Goal: Task Accomplishment & Management: Use online tool/utility

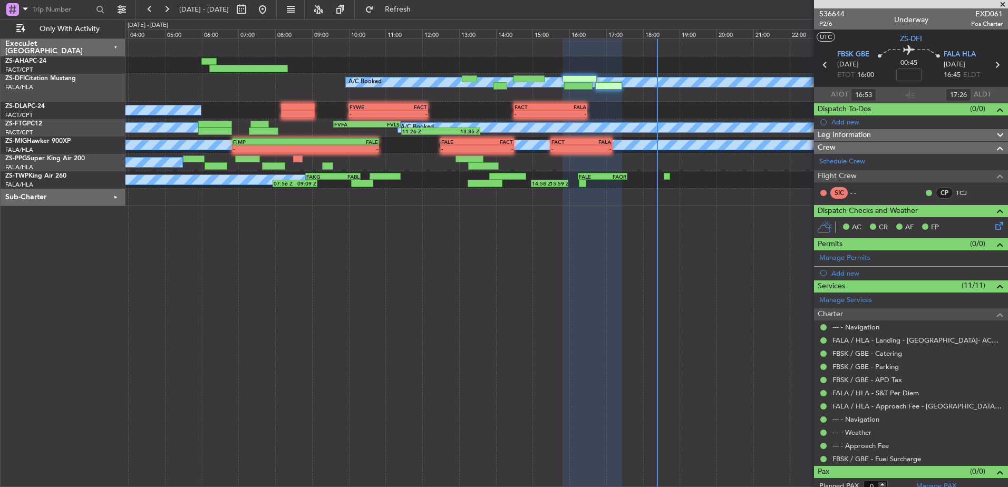
click at [1005, 3] on span at bounding box center [1003, 4] width 11 height 9
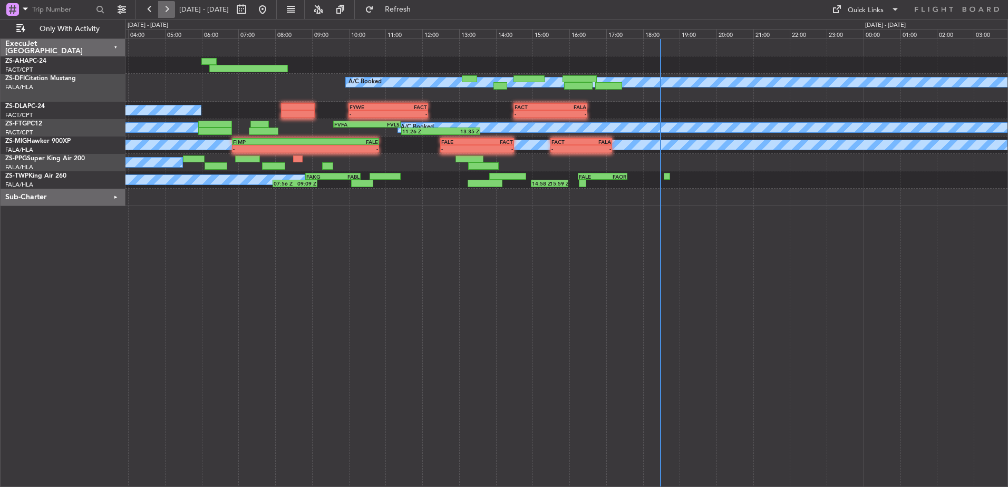
click at [170, 14] on button at bounding box center [166, 9] width 17 height 17
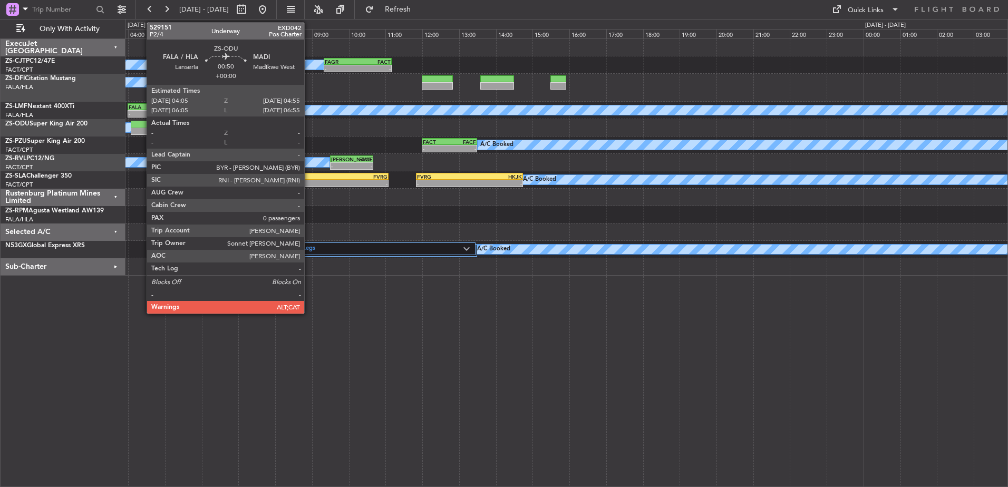
click at [141, 126] on div at bounding box center [146, 124] width 31 height 7
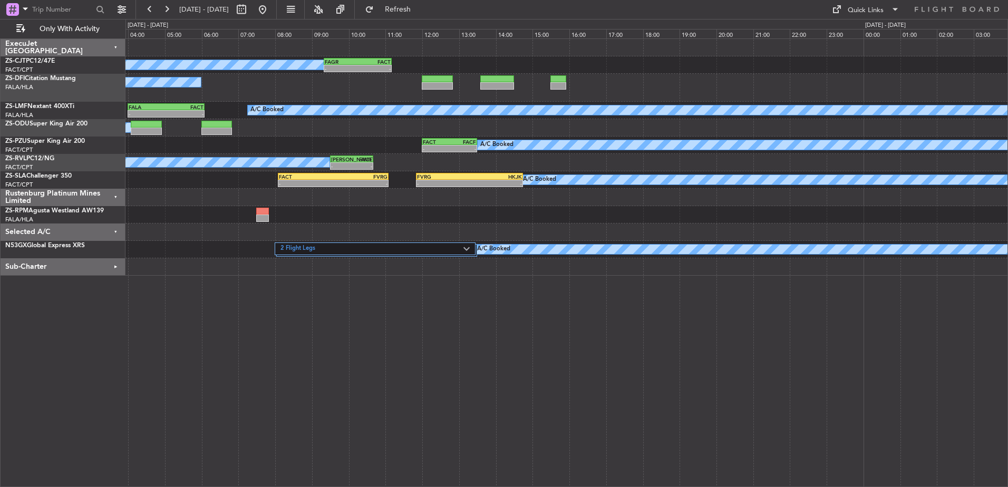
click at [114, 230] on div "Selected A/C" at bounding box center [63, 232] width 125 height 17
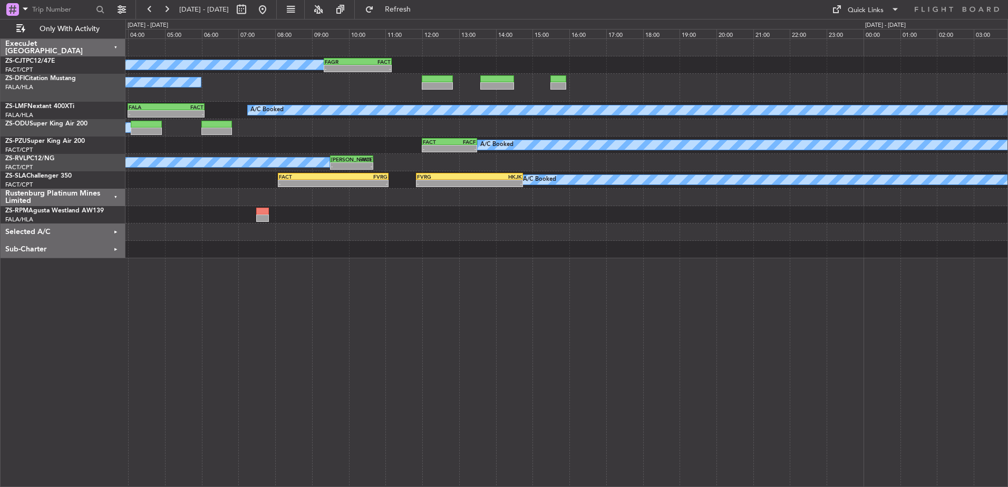
click at [117, 248] on div "Sub-Charter" at bounding box center [63, 249] width 125 height 17
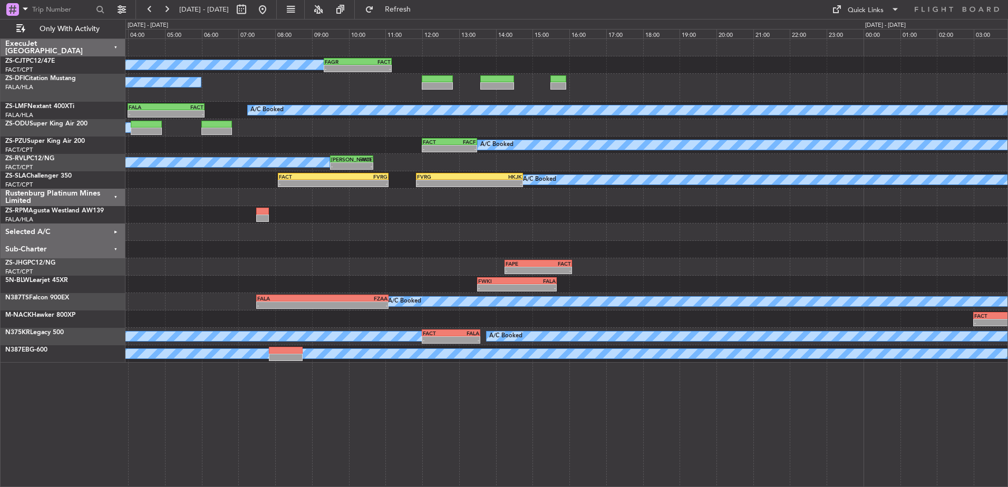
click at [114, 249] on div "Sub-Charter" at bounding box center [63, 249] width 125 height 17
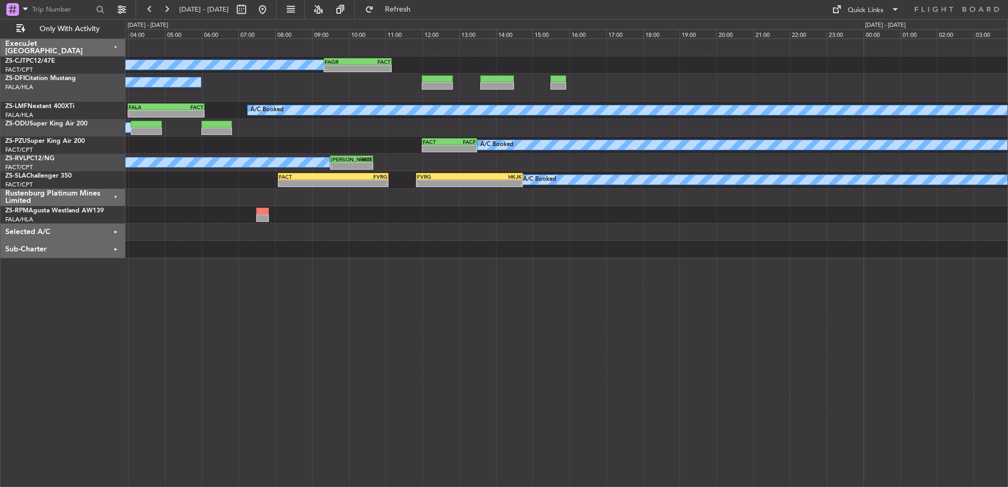
click at [115, 230] on div "Selected A/C" at bounding box center [63, 232] width 125 height 17
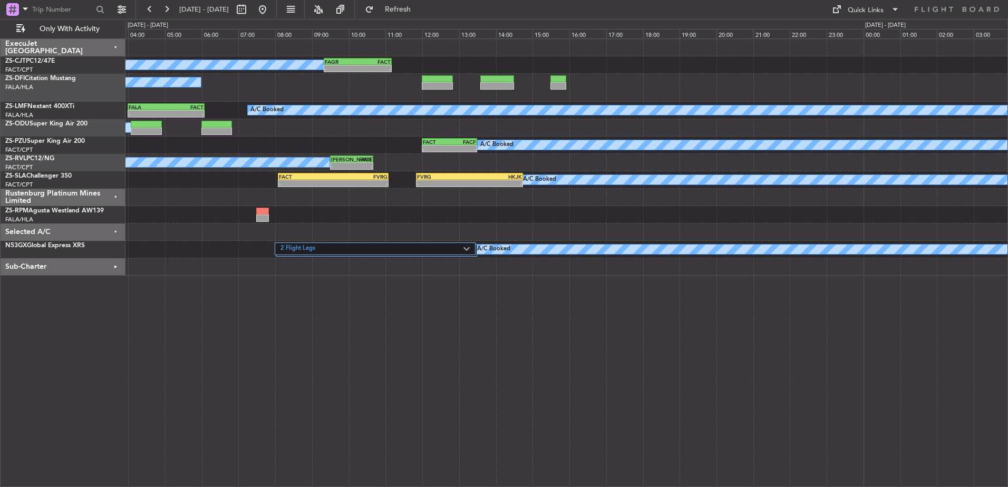
click at [117, 232] on div "Selected A/C" at bounding box center [63, 232] width 125 height 17
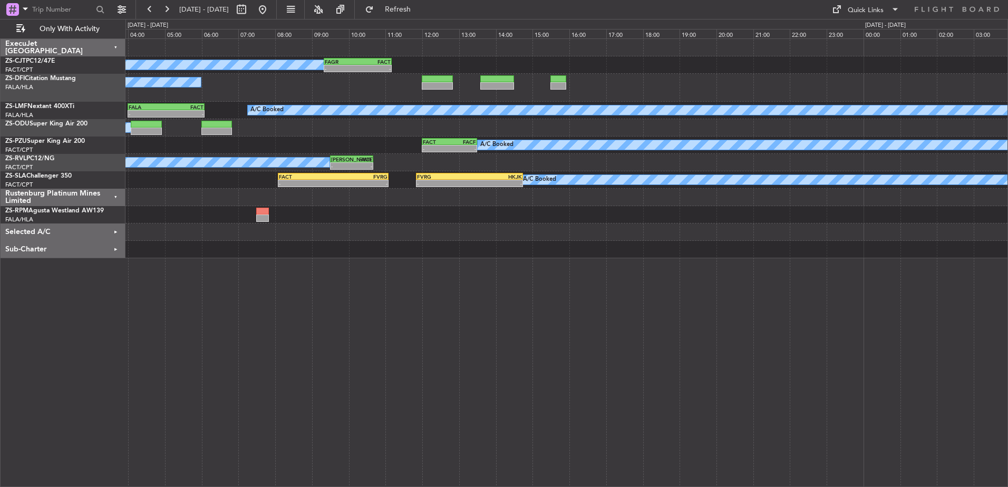
click at [115, 196] on div "Rustenburg Platinum Mines Limited" at bounding box center [63, 197] width 125 height 17
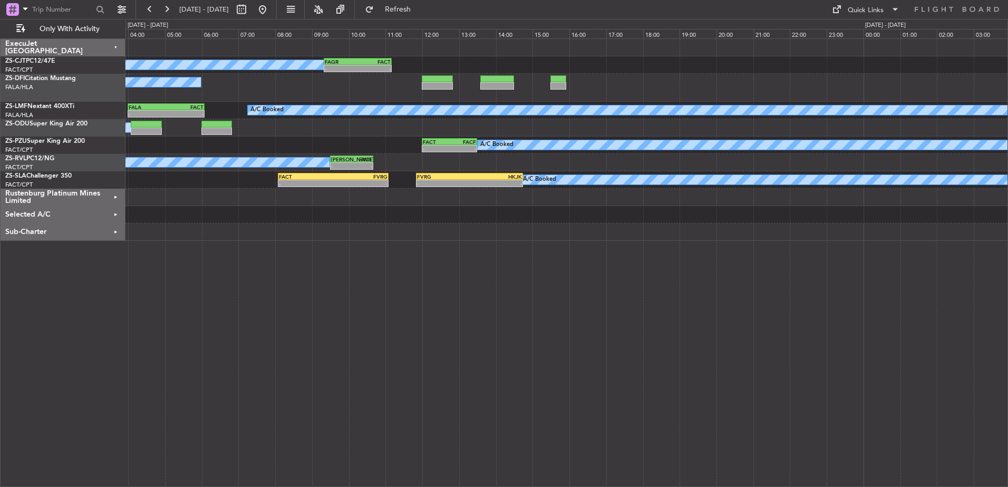
drag, startPoint x: 392, startPoint y: 35, endPoint x: 463, endPoint y: 12, distance: 74.5
click at [463, 12] on div "[DATE] - [DATE] Refresh Quick Links Only With Activity" at bounding box center [504, 9] width 1008 height 19
click at [398, 33] on div "11:00" at bounding box center [403, 33] width 37 height 9
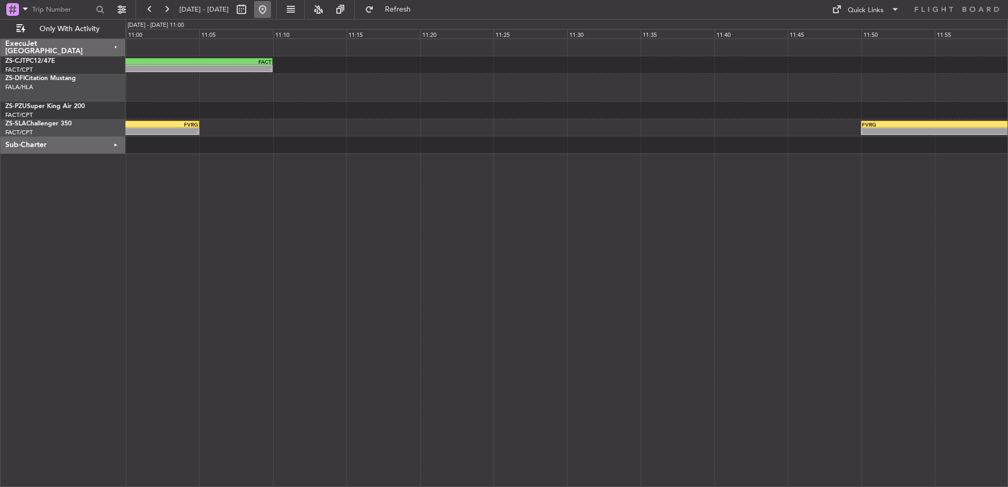
click at [271, 13] on button at bounding box center [262, 9] width 17 height 17
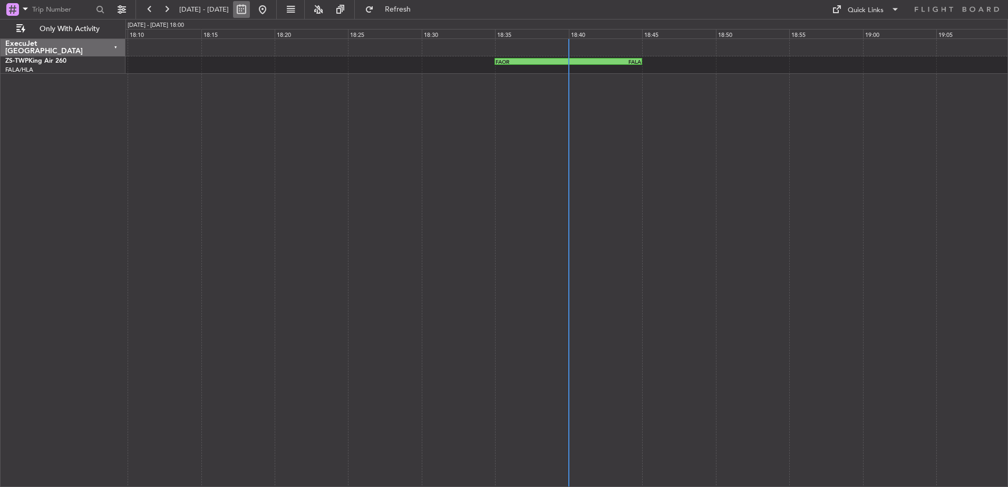
click at [250, 6] on button at bounding box center [241, 9] width 17 height 17
select select "9"
select select "2025"
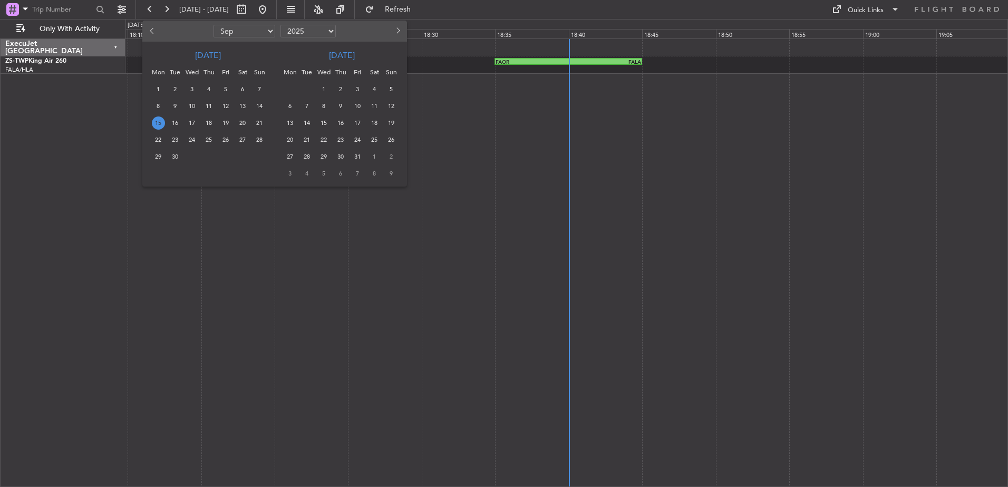
click at [159, 121] on span "15" at bounding box center [158, 123] width 13 height 13
click at [482, 4] on div at bounding box center [504, 243] width 1008 height 487
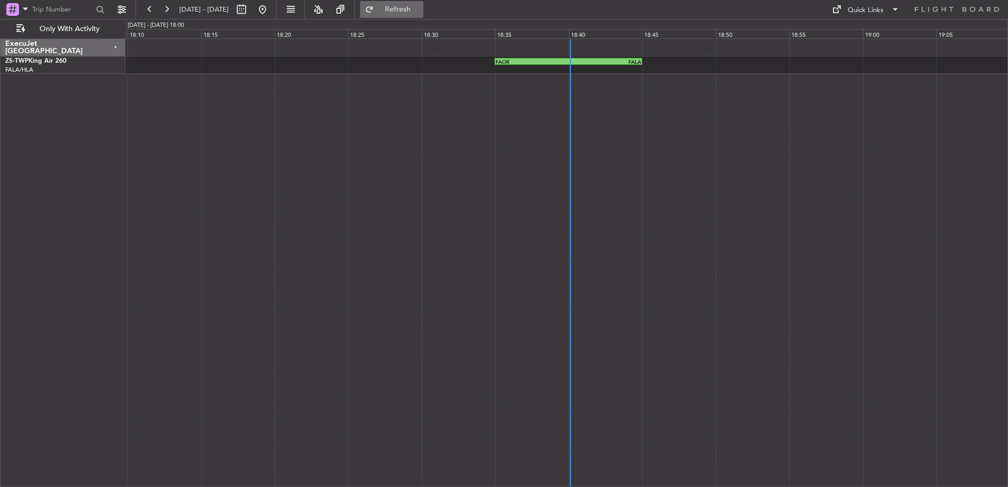
click at [419, 11] on span "Refresh" at bounding box center [398, 9] width 44 height 7
click at [149, 11] on button at bounding box center [149, 9] width 17 height 17
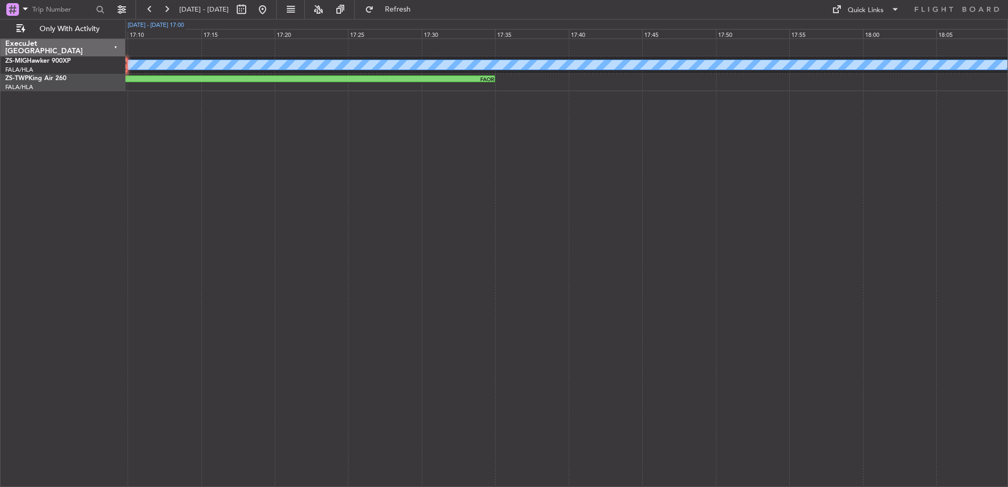
click at [153, 23] on div "[DATE] - [DATE] 17:00" at bounding box center [156, 25] width 56 height 9
click at [180, 23] on div "[DATE] - [DATE] 17:00" at bounding box center [156, 25] width 56 height 9
click at [416, 10] on span "Refresh" at bounding box center [398, 9] width 44 height 7
click at [140, 11] on fb-range-datepicker "[DATE] - [DATE]" at bounding box center [206, 9] width 141 height 19
click at [152, 10] on button at bounding box center [149, 9] width 17 height 17
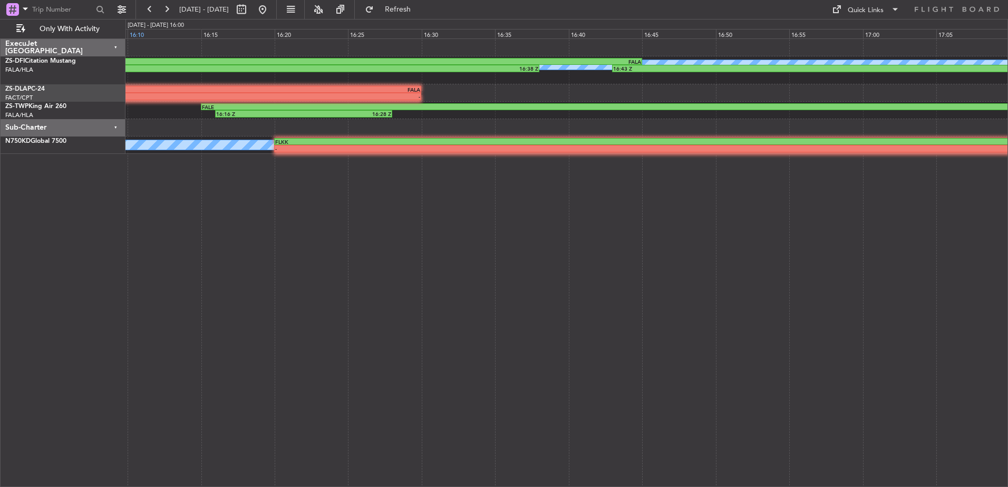
click at [135, 32] on div "16:10" at bounding box center [164, 33] width 73 height 9
click at [142, 34] on div "16:10" at bounding box center [164, 33] width 73 height 9
click at [141, 32] on div "16:10" at bounding box center [164, 33] width 73 height 9
drag, startPoint x: 506, startPoint y: 9, endPoint x: 893, endPoint y: 9, distance: 387.6
click at [893, 9] on span at bounding box center [895, 9] width 13 height 13
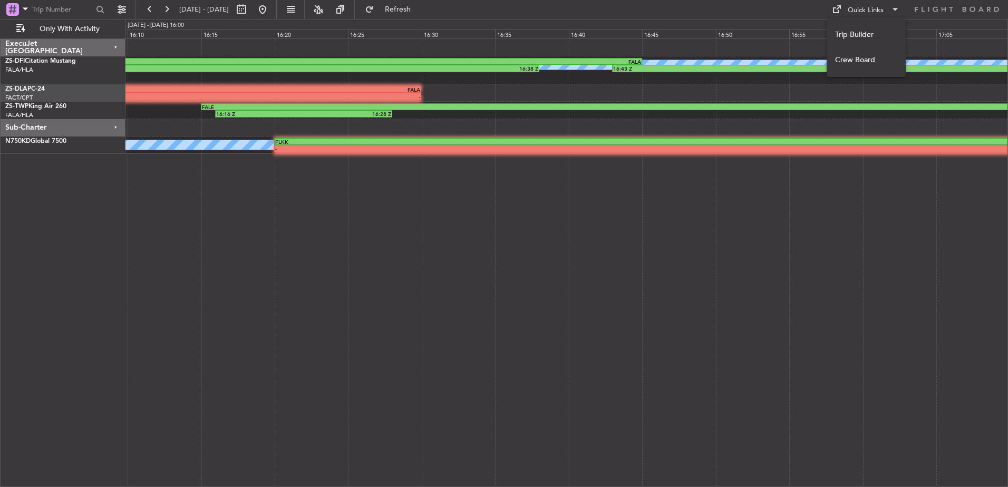
click at [755, 6] on div at bounding box center [504, 243] width 1008 height 487
click at [147, 7] on button at bounding box center [149, 9] width 17 height 17
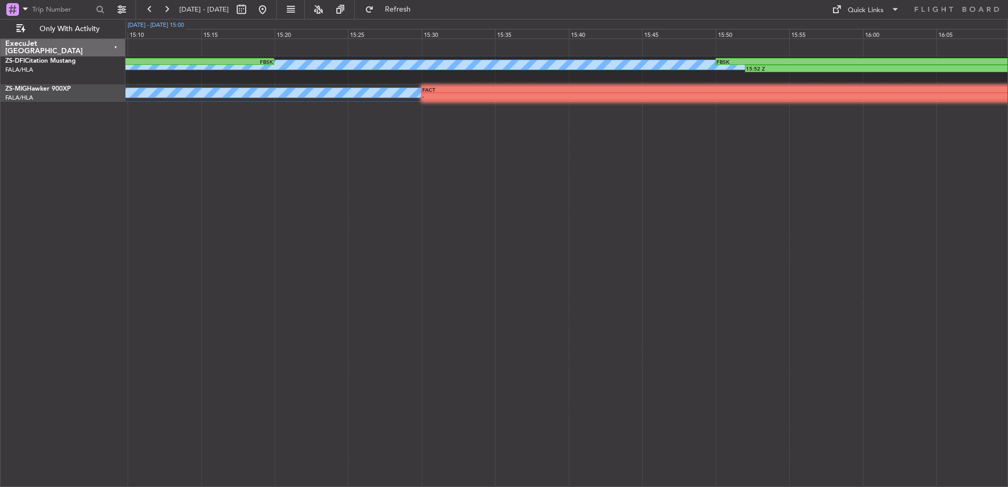
click at [179, 25] on div "[DATE] - [DATE] 15:00" at bounding box center [156, 25] width 56 height 9
click at [126, 12] on button at bounding box center [121, 9] width 17 height 17
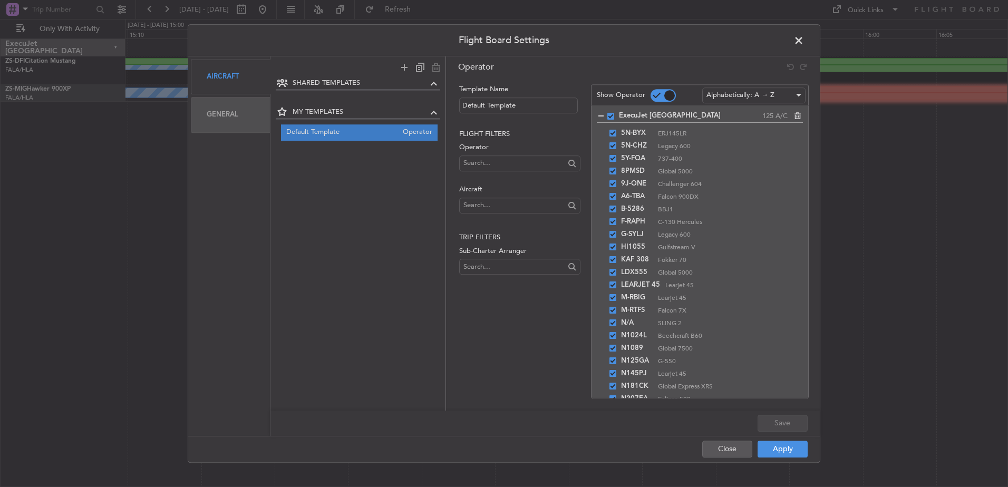
click at [804, 39] on span at bounding box center [804, 43] width 0 height 21
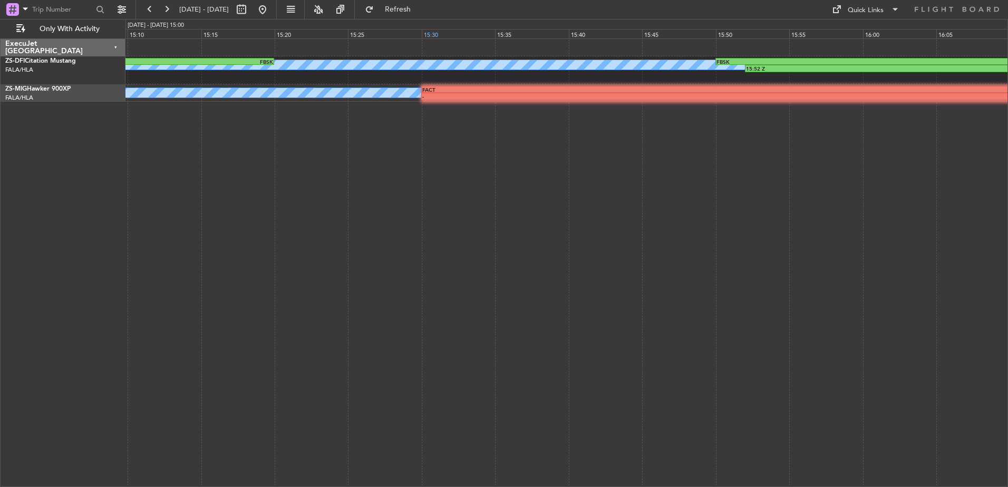
click at [427, 33] on div "15:30" at bounding box center [458, 33] width 73 height 9
click at [399, 33] on div "15:25" at bounding box center [384, 33] width 73 height 9
click at [420, 32] on div "15:25" at bounding box center [384, 33] width 73 height 9
click at [145, 7] on button at bounding box center [149, 9] width 17 height 17
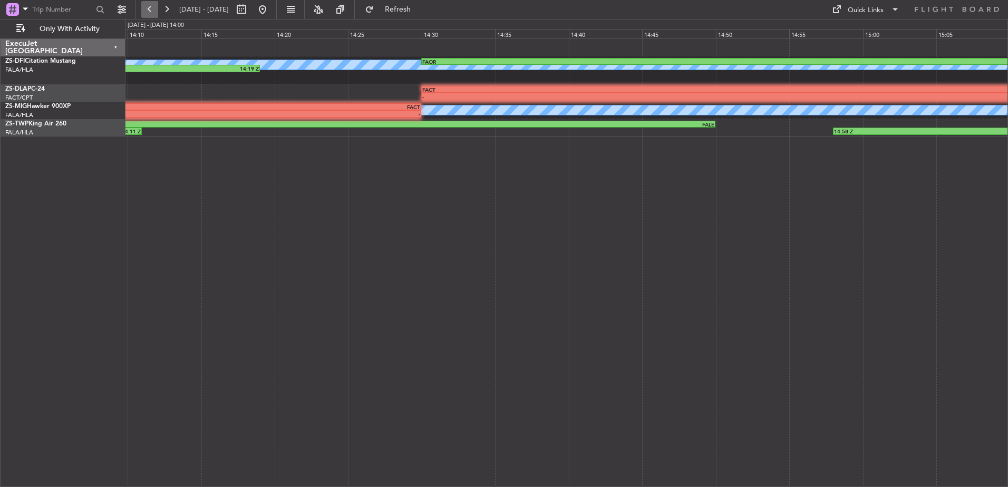
click at [144, 7] on button at bounding box center [149, 9] width 17 height 17
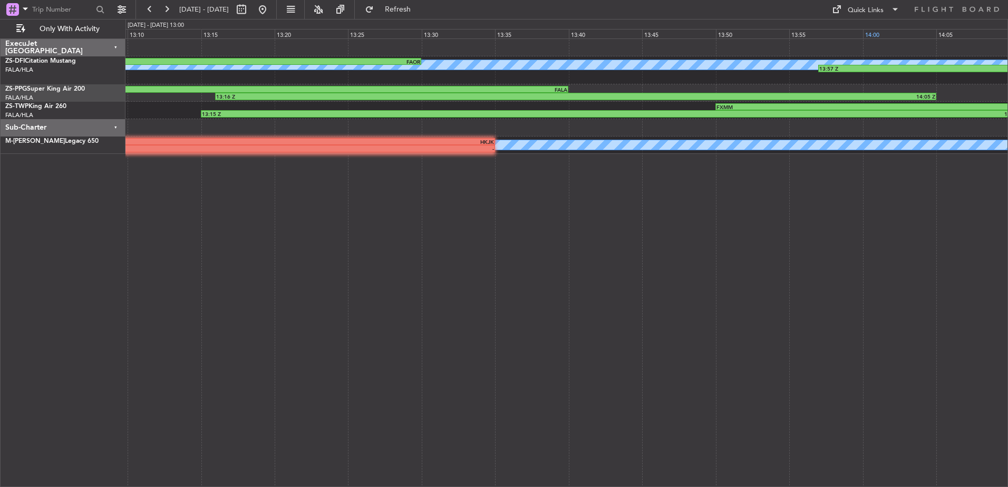
click at [879, 35] on div "14:00" at bounding box center [899, 33] width 73 height 9
click at [867, 33] on div "14:00" at bounding box center [899, 33] width 73 height 9
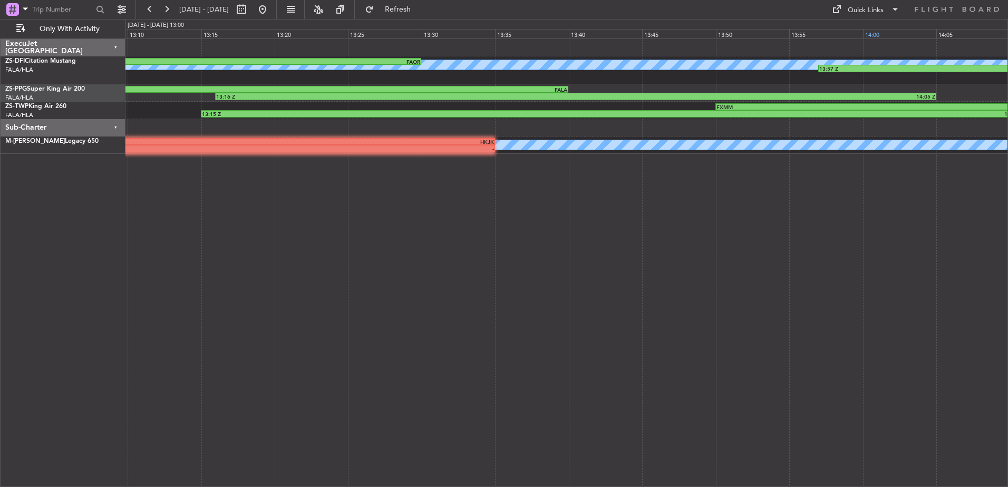
click at [867, 33] on div "14:00" at bounding box center [899, 33] width 73 height 9
click at [868, 33] on div "14:00" at bounding box center [899, 33] width 73 height 9
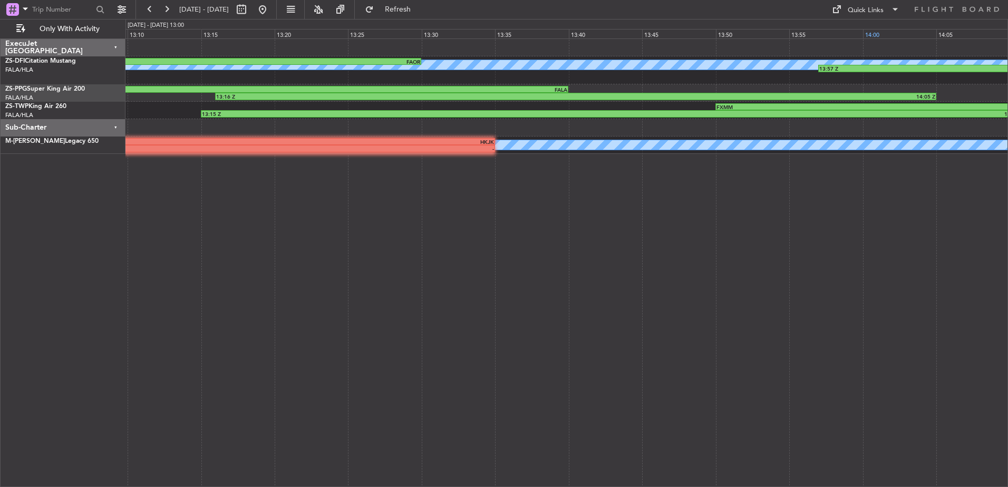
click at [868, 33] on div "14:00" at bounding box center [899, 33] width 73 height 9
click at [800, 23] on div "0 0 13:05 13:10 13:15 13:20 13:25 13:30 13:35 [DATE] - [DATE] 13:00 13:40 13:45…" at bounding box center [567, 29] width 882 height 19
click at [537, 206] on div "A/C Booked 13:57 Z 14:19 Z FALA 13:05 Z FAOR 13:30 Z 13:16 Z 14:05 Z FAWT 12:55…" at bounding box center [567, 262] width 883 height 449
click at [536, 206] on div "A/C Booked 13:57 Z 14:19 Z FALA 13:05 Z FAOR 13:30 Z 13:16 Z 14:05 Z FAWT 12:55…" at bounding box center [567, 262] width 883 height 449
click at [167, 5] on button at bounding box center [166, 9] width 17 height 17
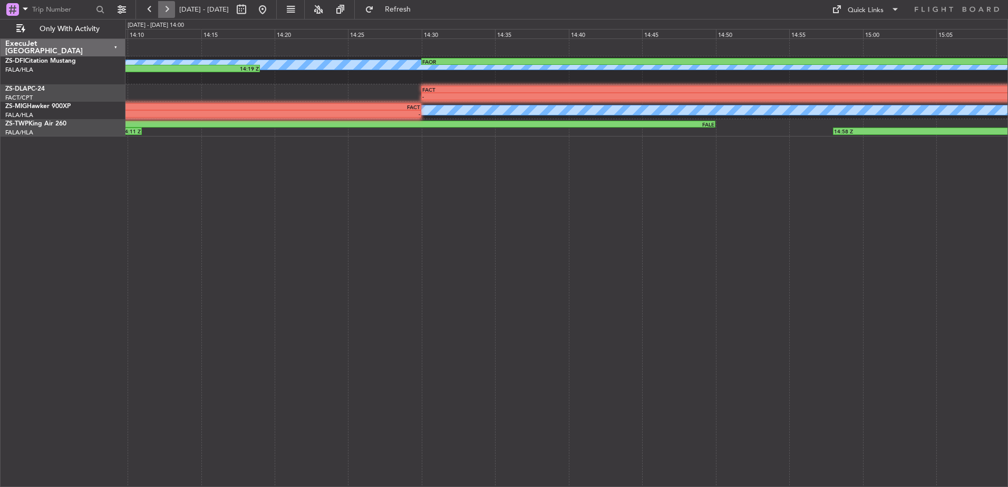
click at [169, 9] on button at bounding box center [166, 9] width 17 height 17
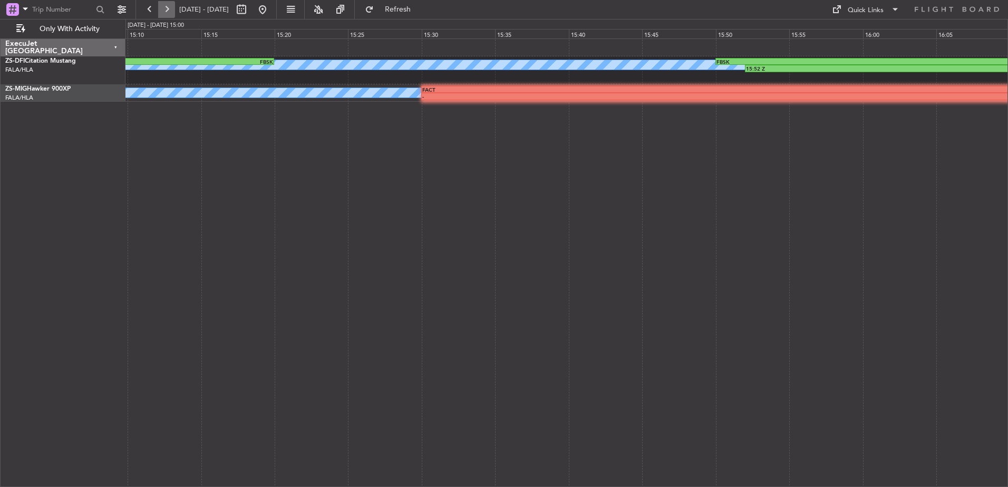
click at [162, 8] on button at bounding box center [166, 9] width 17 height 17
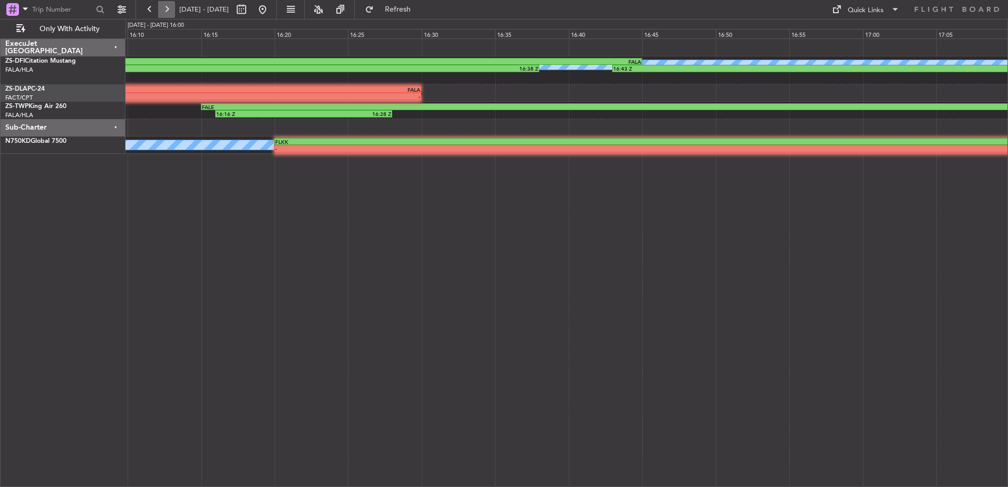
click at [162, 8] on button at bounding box center [166, 9] width 17 height 17
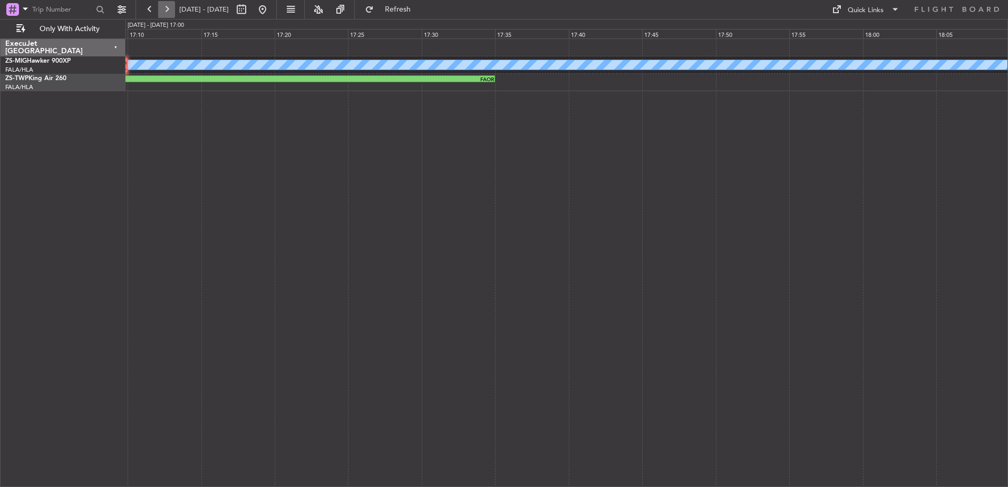
click at [162, 8] on button at bounding box center [166, 9] width 17 height 17
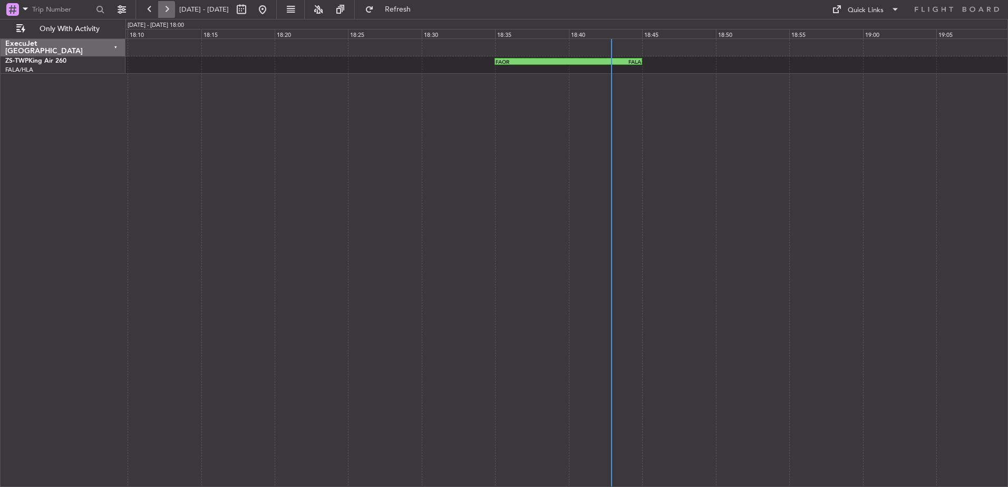
click at [162, 8] on button at bounding box center [166, 9] width 17 height 17
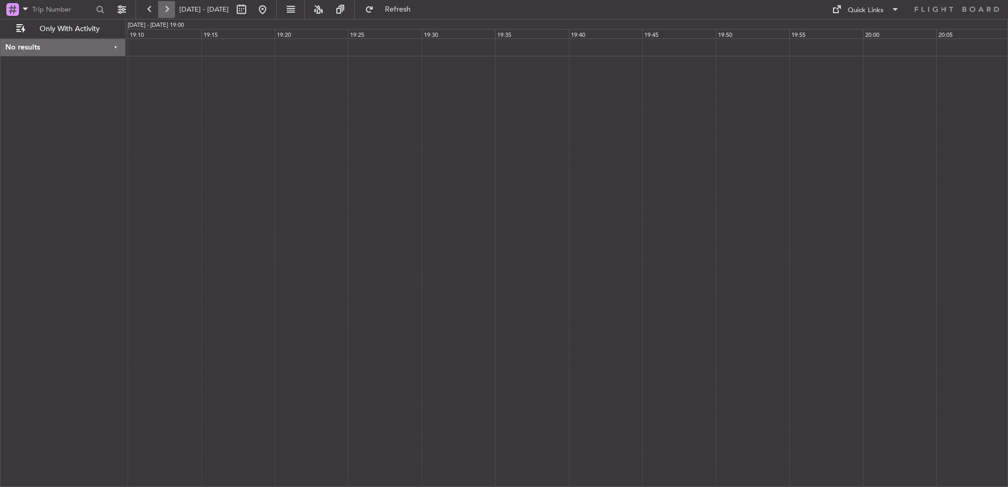
click at [168, 9] on button at bounding box center [166, 9] width 17 height 17
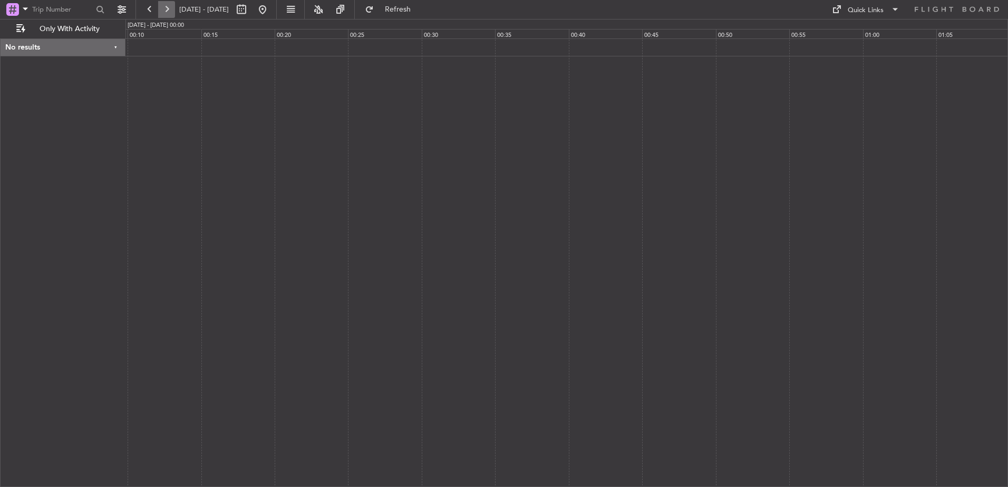
click at [168, 7] on button at bounding box center [166, 9] width 17 height 17
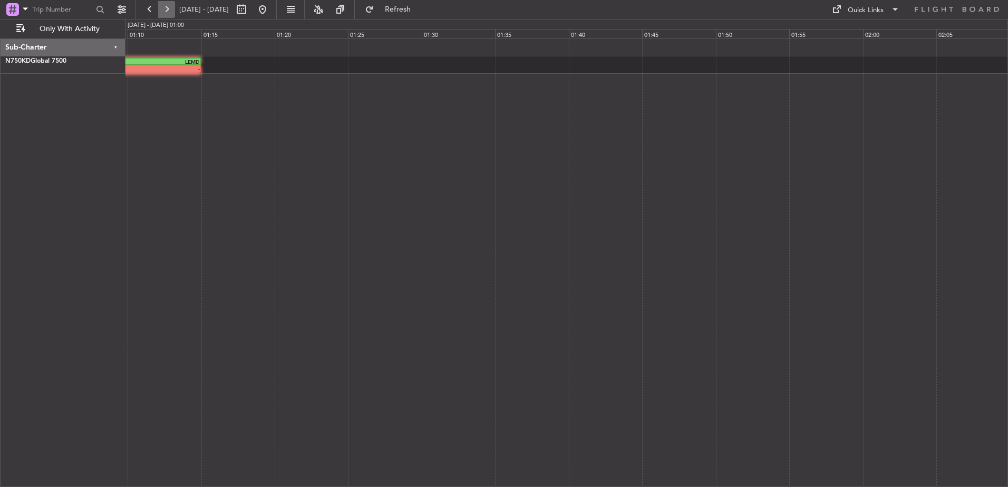
click at [168, 7] on button at bounding box center [166, 9] width 17 height 17
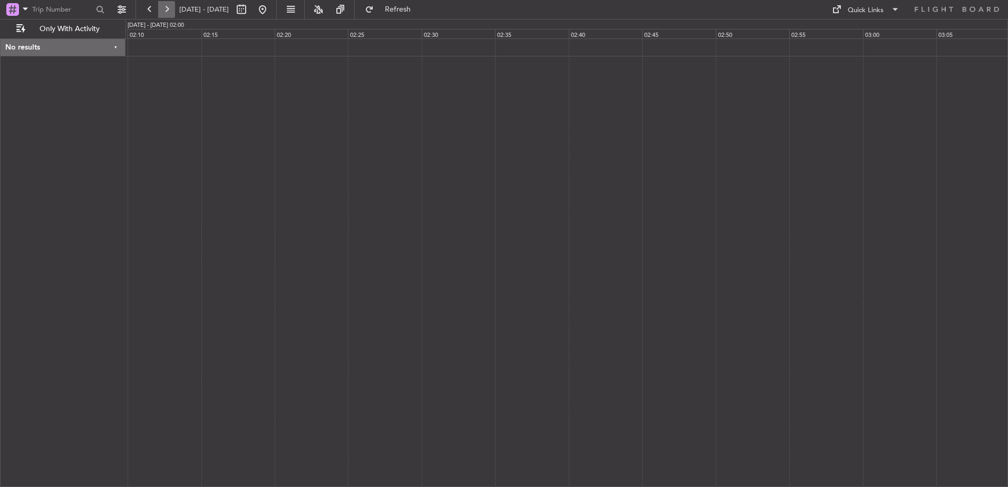
click at [168, 7] on button at bounding box center [166, 9] width 17 height 17
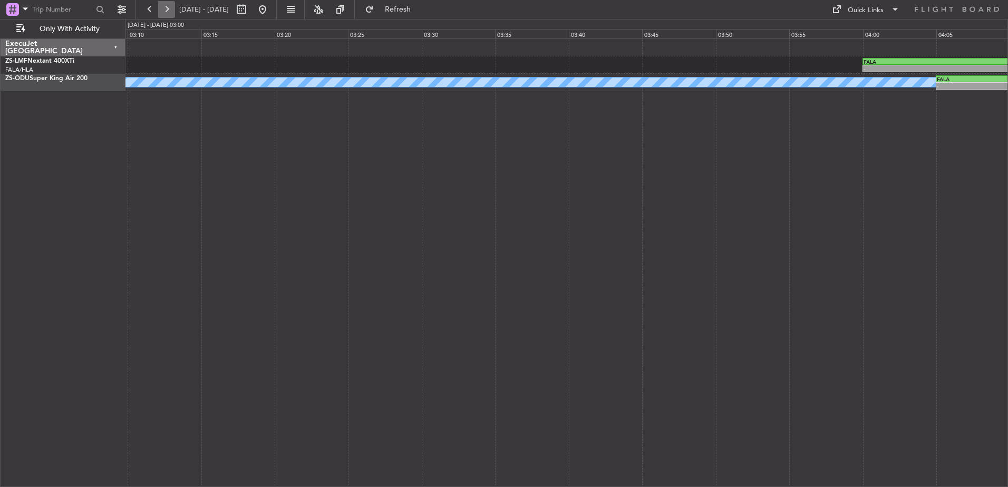
click at [168, 7] on button at bounding box center [166, 9] width 17 height 17
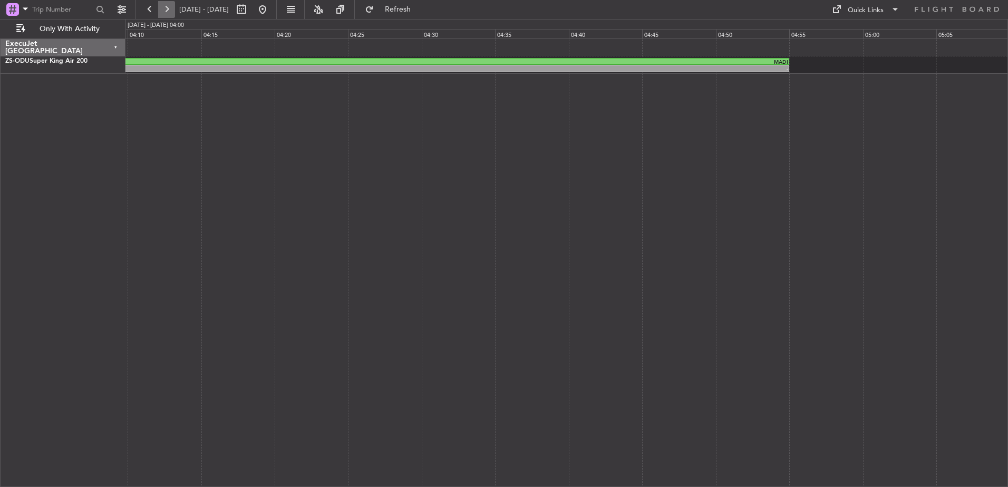
click at [168, 7] on button at bounding box center [166, 9] width 17 height 17
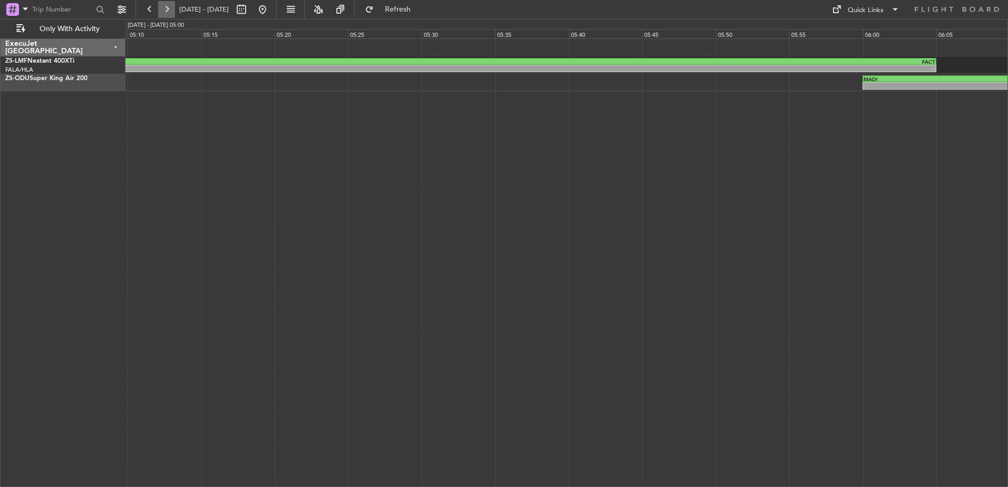
click at [168, 7] on button at bounding box center [166, 9] width 17 height 17
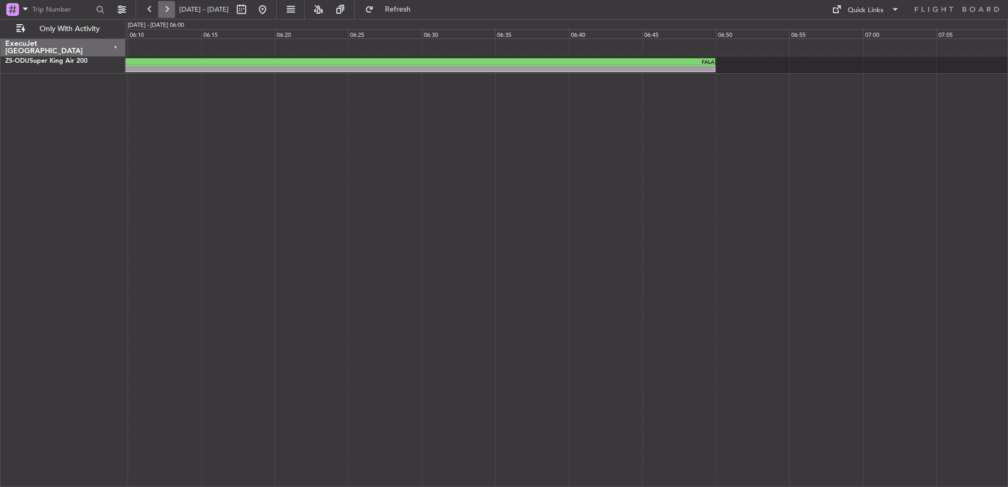
click at [168, 7] on button at bounding box center [166, 9] width 17 height 17
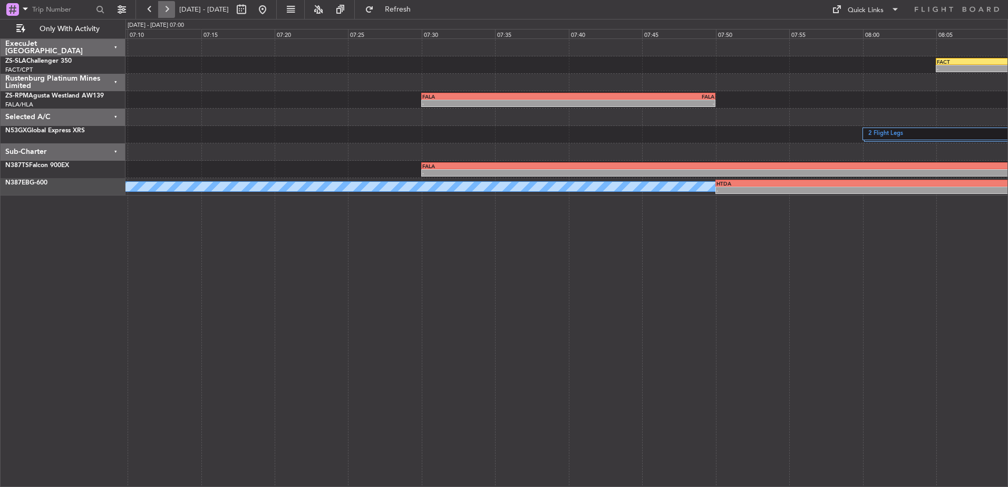
click at [168, 7] on button at bounding box center [166, 9] width 17 height 17
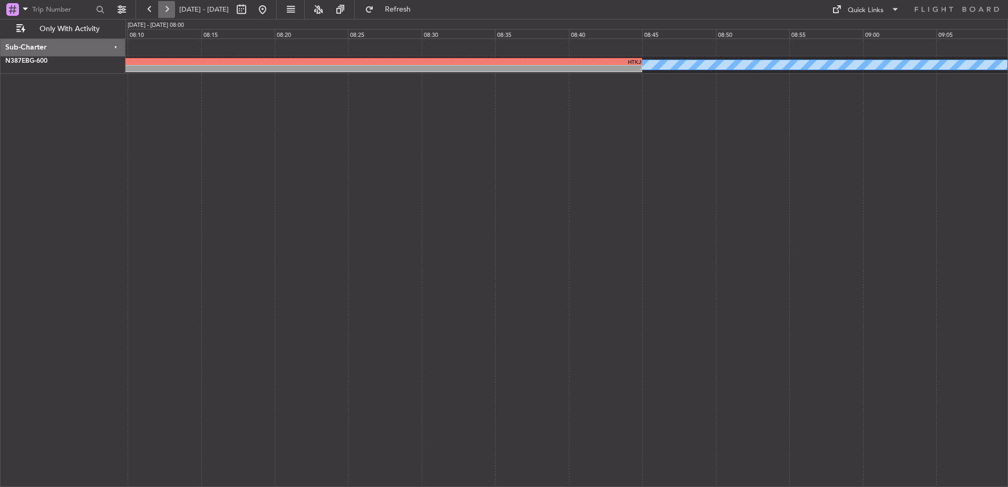
click at [168, 7] on button at bounding box center [166, 9] width 17 height 17
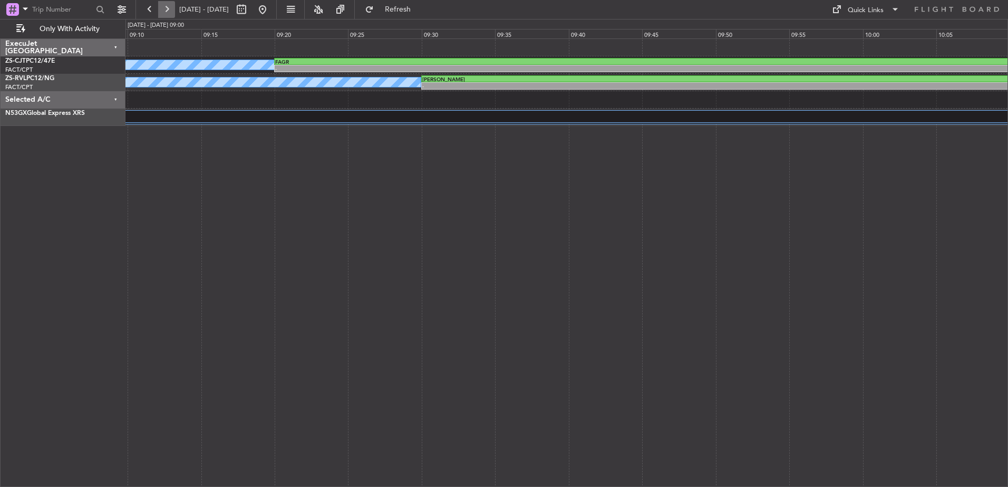
click at [168, 7] on button at bounding box center [166, 9] width 17 height 17
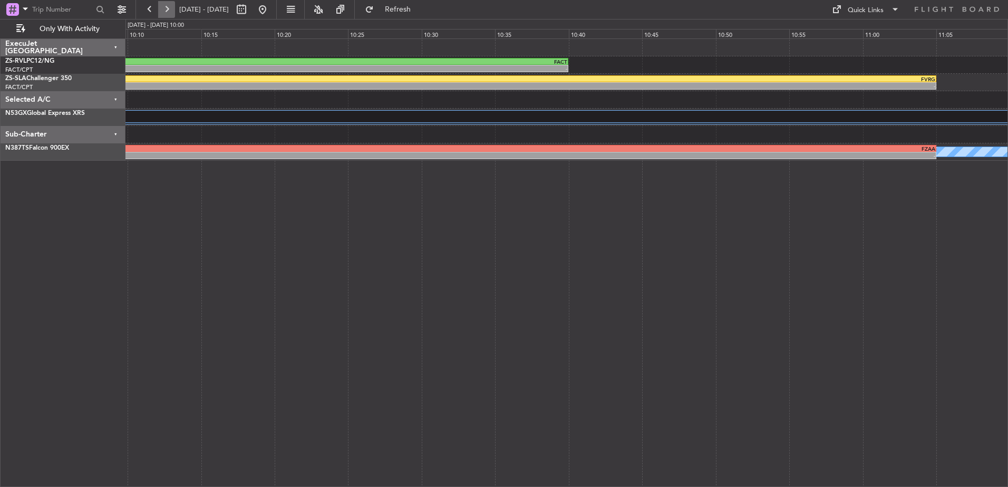
click at [168, 7] on button at bounding box center [166, 9] width 17 height 17
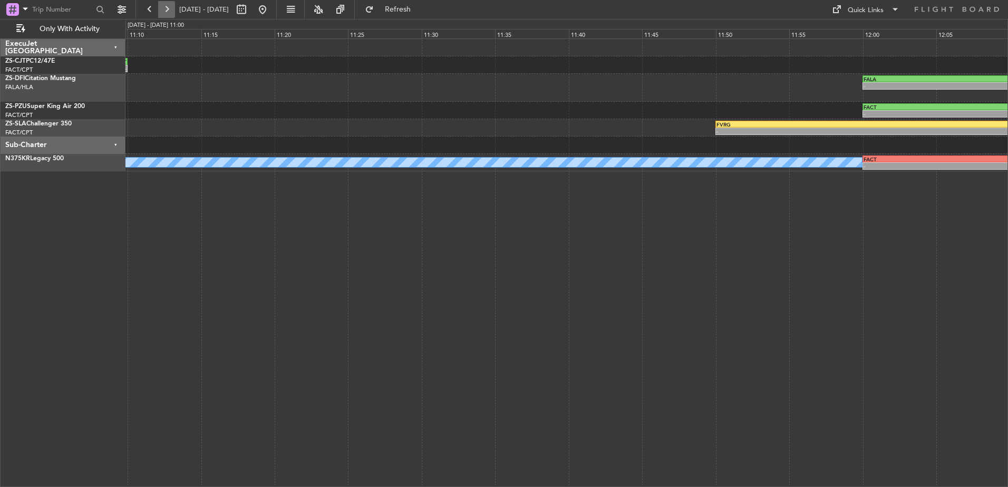
click at [168, 7] on button at bounding box center [166, 9] width 17 height 17
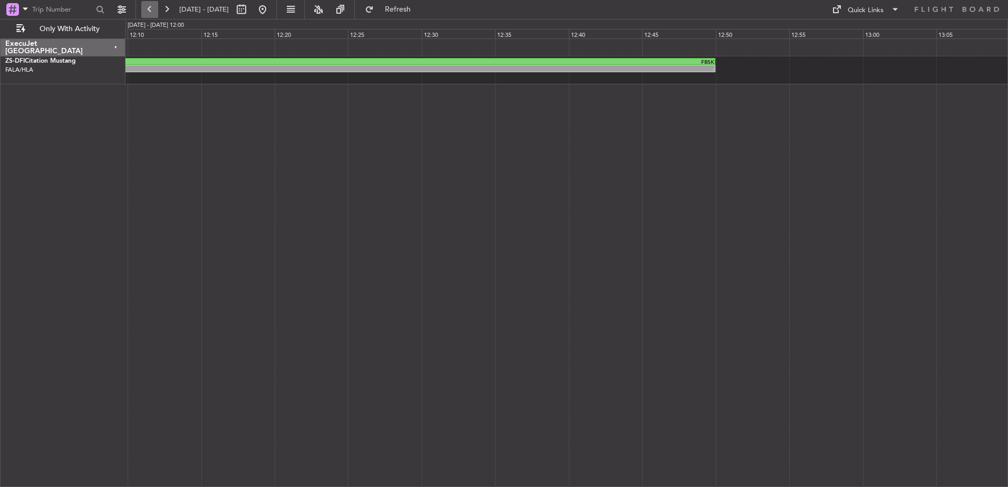
click at [145, 5] on button at bounding box center [149, 9] width 17 height 17
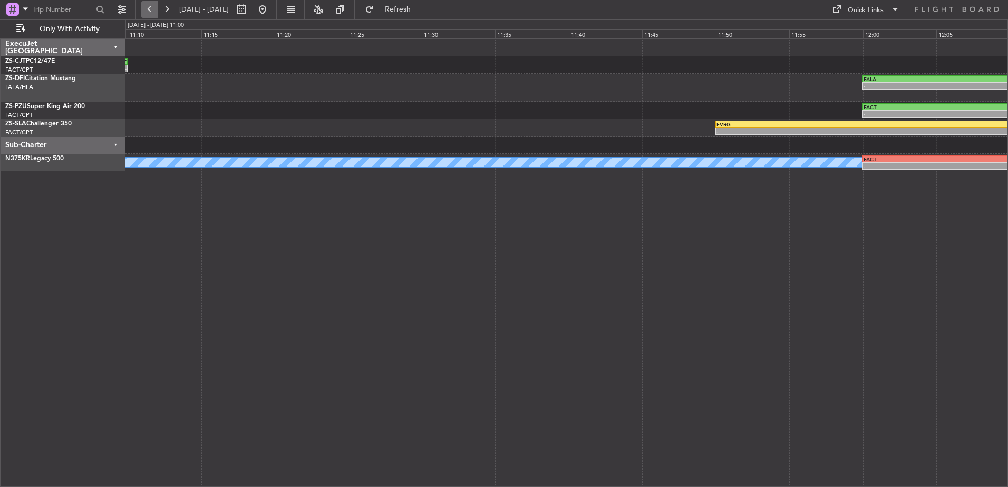
click at [147, 4] on button at bounding box center [149, 9] width 17 height 17
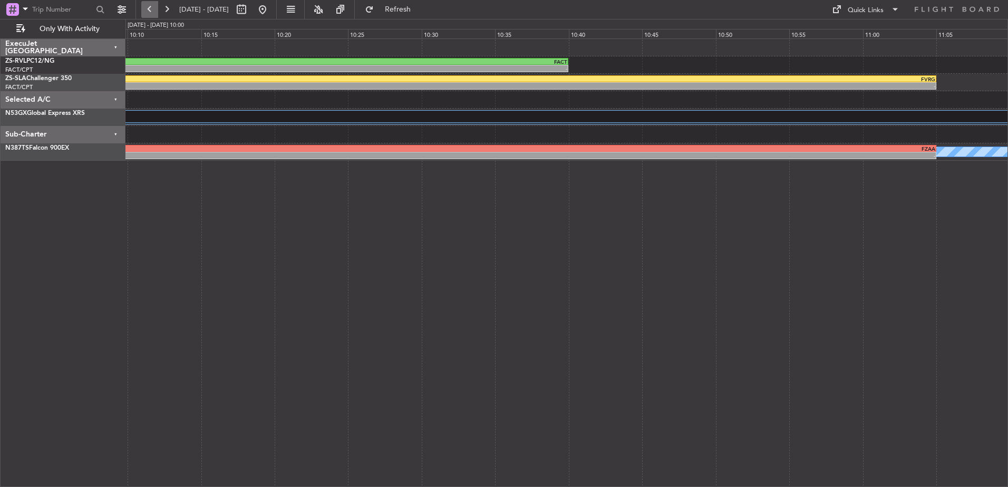
click at [147, 4] on button at bounding box center [149, 9] width 17 height 17
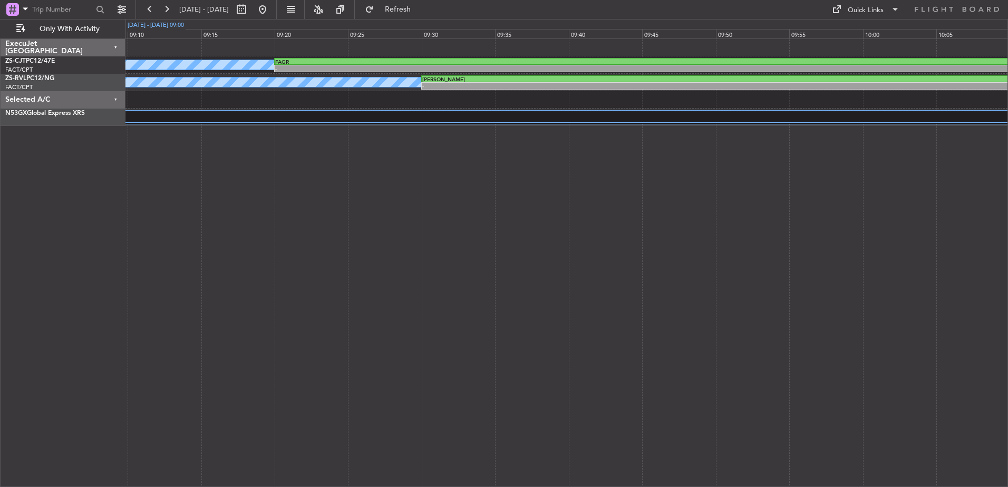
click at [131, 21] on div "[DATE] - [DATE] 09:00" at bounding box center [156, 25] width 56 height 9
click at [132, 22] on div "[DATE] - [DATE] 09:00" at bounding box center [156, 25] width 56 height 9
click at [138, 22] on div "[DATE] - [DATE] 09:00" at bounding box center [156, 25] width 56 height 9
click at [160, 22] on div "[DATE] - [DATE] 09:00" at bounding box center [156, 25] width 56 height 9
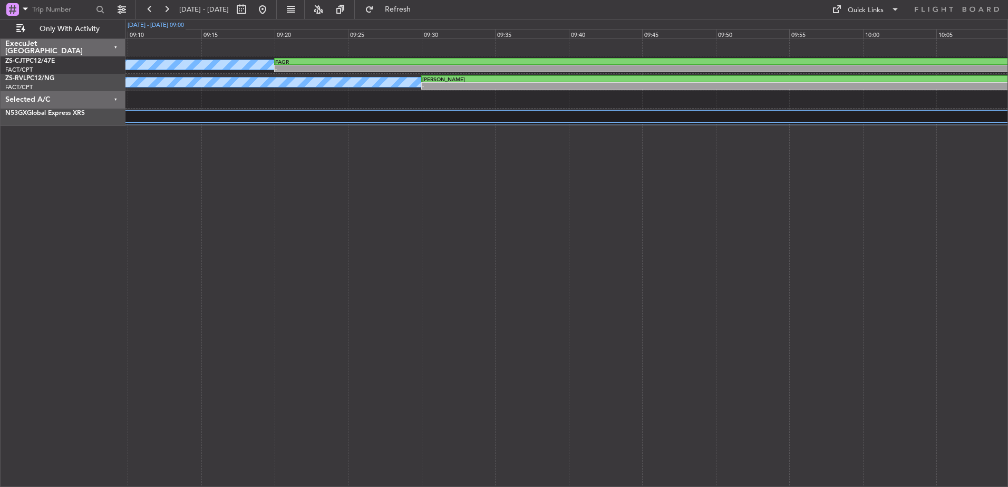
click at [162, 23] on div "[DATE] - [DATE] 09:00" at bounding box center [156, 25] width 56 height 9
click at [165, 23] on div "[DATE] - [DATE] 09:00" at bounding box center [156, 25] width 56 height 9
click at [229, 9] on span "[DATE] - [DATE]" at bounding box center [204, 9] width 50 height 9
click at [250, 10] on button at bounding box center [241, 9] width 17 height 17
select select "9"
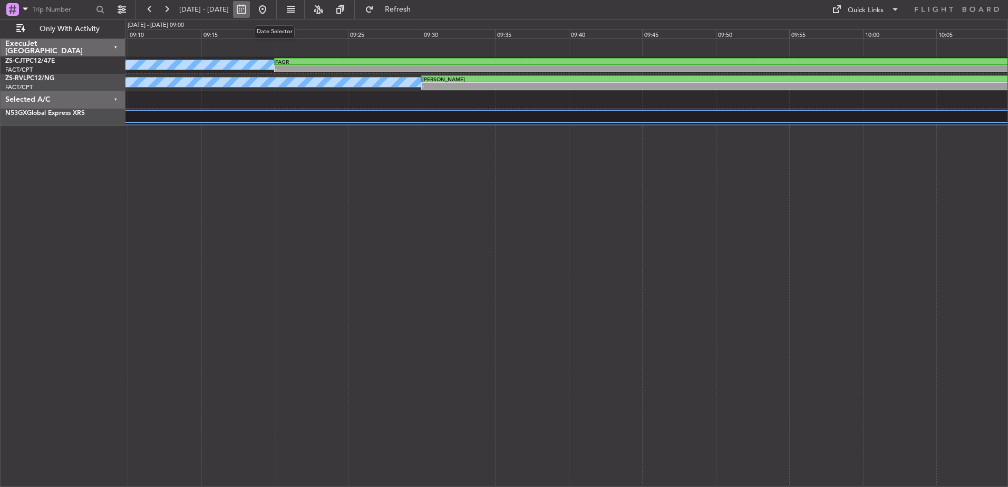
select select "2025"
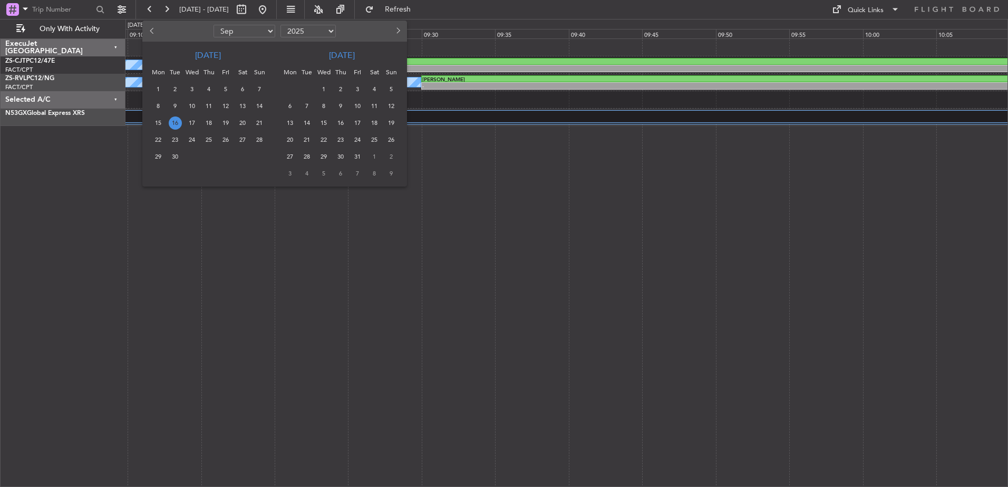
click at [266, 30] on select "Jan Feb Mar Apr May Jun [DATE] Aug Sep Oct Nov Dec" at bounding box center [245, 31] width 62 height 13
click at [214, 25] on select "Jan Feb Mar Apr May Jun [DATE] Aug Sep Oct Nov Dec" at bounding box center [245, 31] width 62 height 13
click at [191, 124] on span "17" at bounding box center [192, 123] width 13 height 13
click at [193, 123] on span "17" at bounding box center [192, 123] width 13 height 13
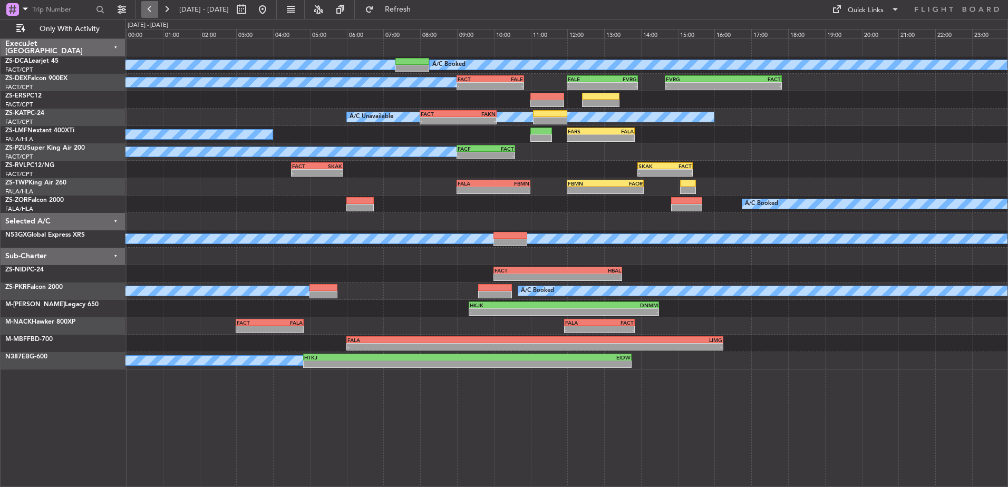
click at [147, 8] on button at bounding box center [149, 9] width 17 height 17
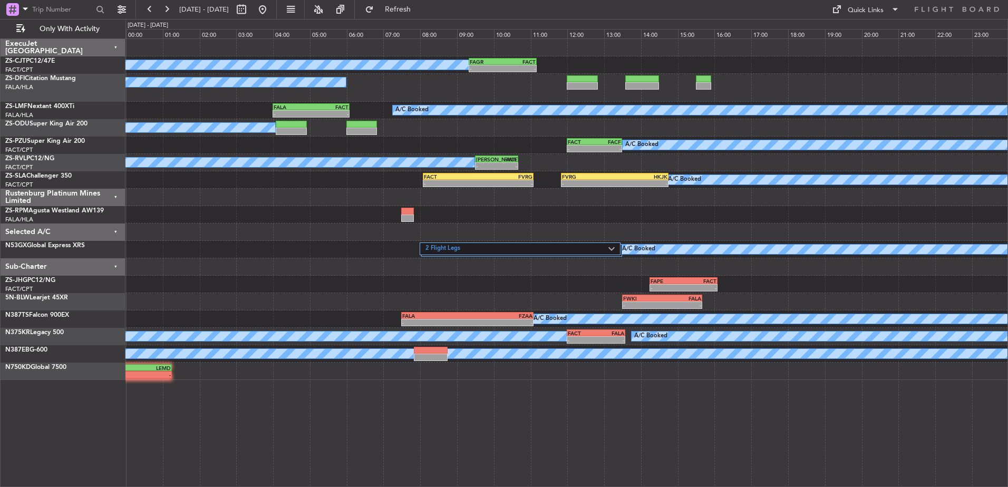
click at [118, 268] on div "Sub-Charter" at bounding box center [63, 266] width 125 height 17
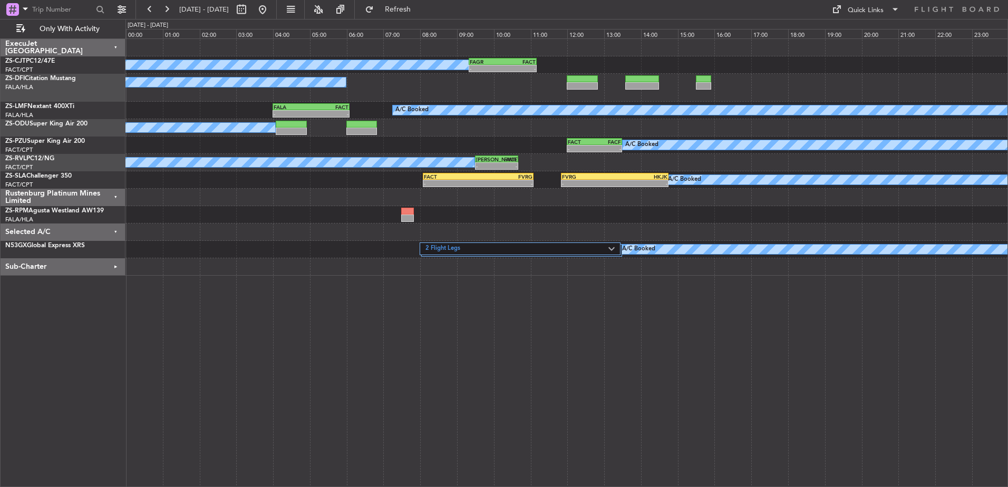
click at [116, 231] on div "Selected A/C" at bounding box center [63, 232] width 125 height 17
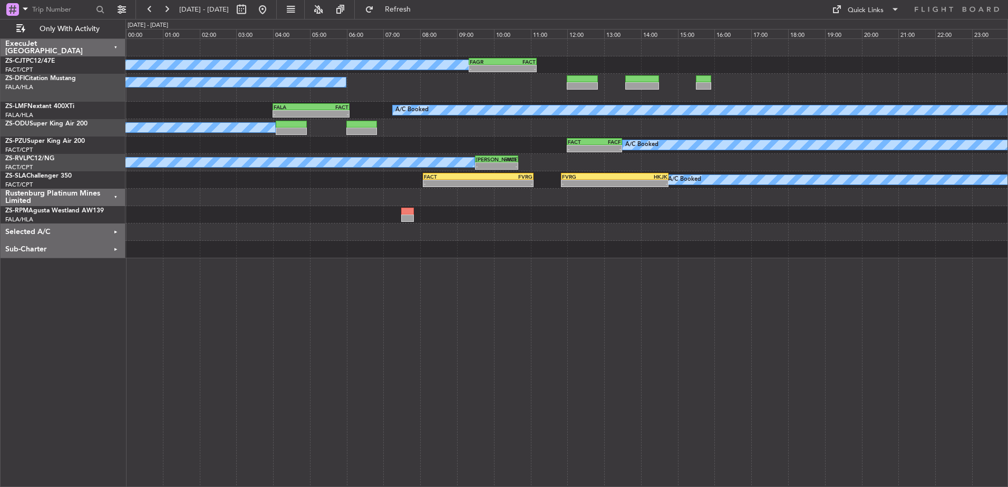
click at [112, 195] on div "Rustenburg Platinum Mines Limited" at bounding box center [63, 197] width 125 height 17
